Goal: Task Accomplishment & Management: Manage account settings

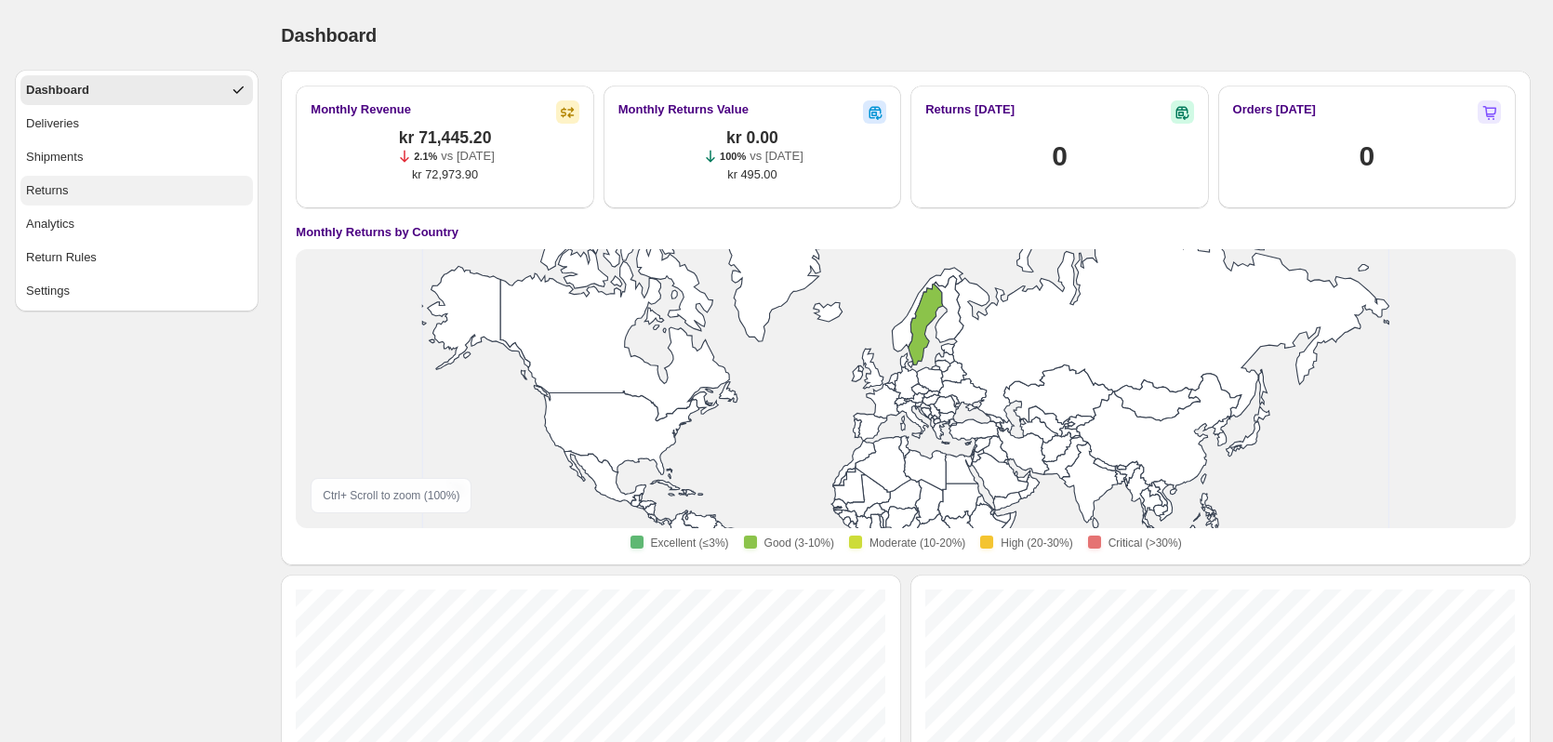
click at [83, 192] on button "Returns" at bounding box center [136, 191] width 233 height 30
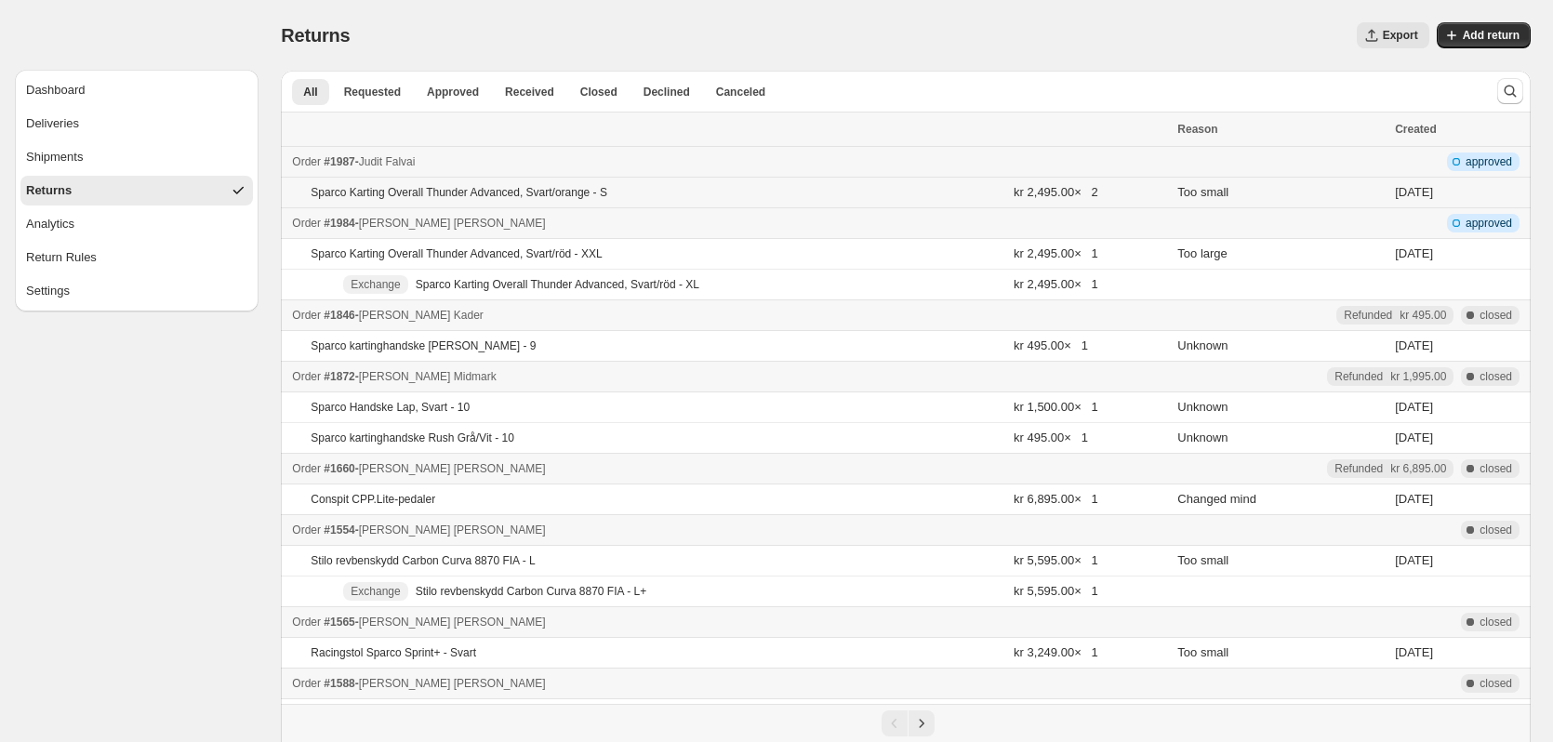
click at [606, 193] on div "Sparco Karting Overall Thunder Advanced, Svart/orange - S" at bounding box center [520, 192] width 419 height 15
click at [737, 156] on div "Order #1987 - [PERSON_NAME] - Return 7105507" at bounding box center [729, 162] width 874 height 19
